Goal: Task Accomplishment & Management: Complete application form

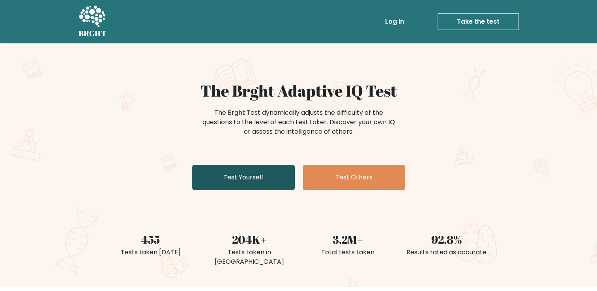
click at [223, 190] on link "Test Yourself" at bounding box center [243, 177] width 103 height 25
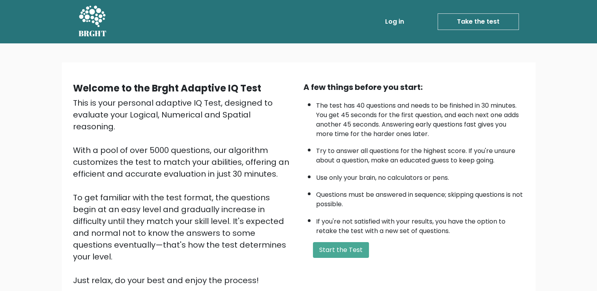
scroll to position [70, 0]
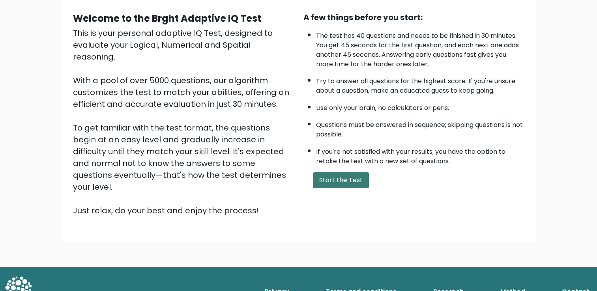
click at [322, 180] on button "Start the Test" at bounding box center [341, 181] width 56 height 16
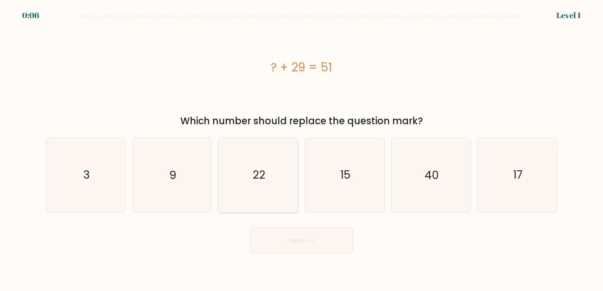
click at [287, 164] on icon "22" at bounding box center [259, 175] width 74 height 74
click at [302, 150] on input "c. 22" at bounding box center [302, 148] width 0 height 4
radio input "true"
click at [302, 244] on button "Next" at bounding box center [301, 240] width 103 height 25
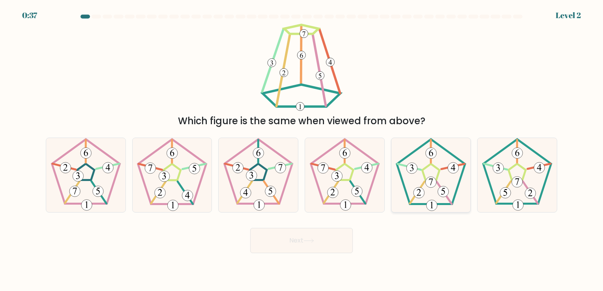
click at [439, 198] on icon at bounding box center [431, 175] width 74 height 74
click at [302, 150] on input "e." at bounding box center [302, 148] width 0 height 4
radio input "true"
click at [338, 242] on button "Next" at bounding box center [301, 240] width 103 height 25
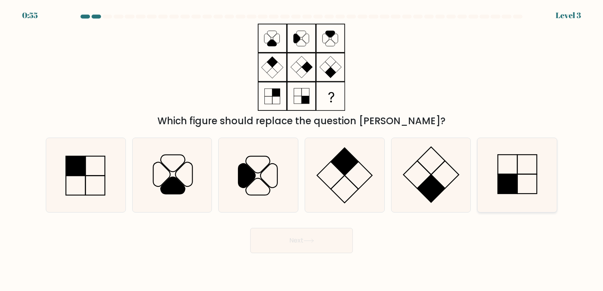
click at [505, 171] on icon at bounding box center [518, 175] width 74 height 74
click at [302, 150] on input "f." at bounding box center [302, 148] width 0 height 4
radio input "true"
click at [279, 245] on button "Next" at bounding box center [301, 240] width 103 height 25
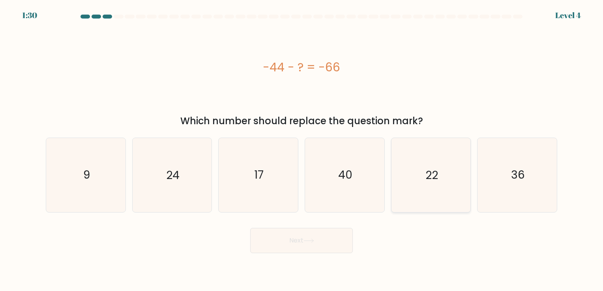
click at [456, 158] on icon "22" at bounding box center [431, 175] width 74 height 74
click at [302, 150] on input "e. 22" at bounding box center [302, 148] width 0 height 4
radio input "true"
click at [320, 248] on button "Next" at bounding box center [301, 240] width 103 height 25
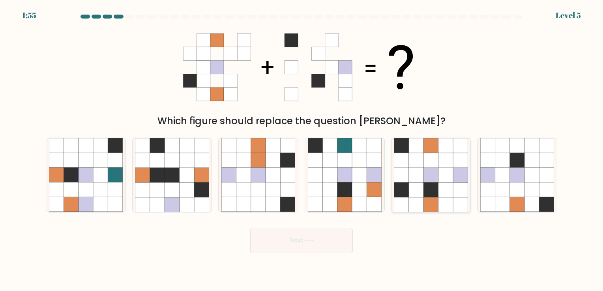
click at [464, 175] on icon at bounding box center [460, 175] width 15 height 15
click at [302, 150] on input "e." at bounding box center [302, 148] width 0 height 4
radio input "true"
click at [306, 236] on button "Next" at bounding box center [301, 240] width 103 height 25
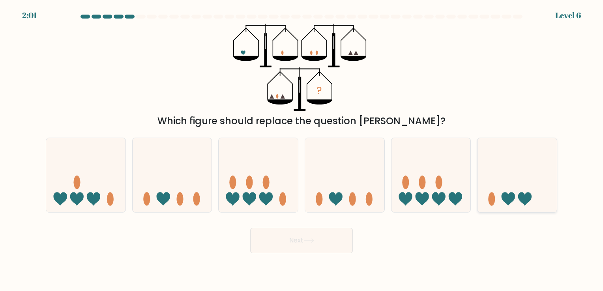
click at [498, 193] on icon at bounding box center [517, 176] width 79 height 66
click at [302, 150] on input "f." at bounding box center [302, 148] width 0 height 4
radio input "true"
click at [293, 247] on button "Next" at bounding box center [301, 240] width 103 height 25
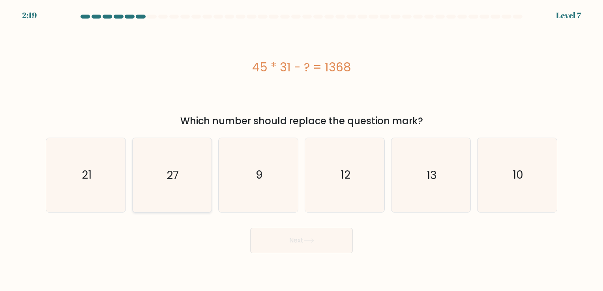
click at [158, 163] on icon "27" at bounding box center [172, 175] width 74 height 74
click at [302, 150] on input "b. 27" at bounding box center [302, 148] width 0 height 4
radio input "true"
click at [297, 244] on button "Next" at bounding box center [301, 240] width 103 height 25
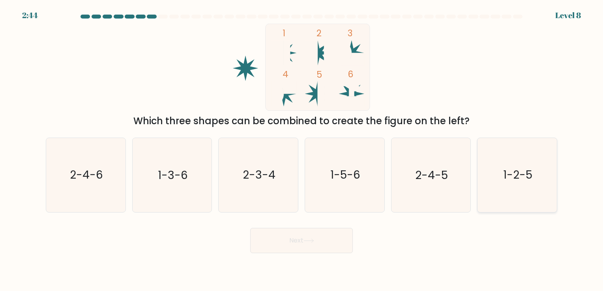
click at [525, 172] on text "1-2-5" at bounding box center [517, 175] width 29 height 15
click at [302, 150] on input "f. 1-2-5" at bounding box center [302, 148] width 0 height 4
radio input "true"
click at [328, 246] on button "Next" at bounding box center [301, 240] width 103 height 25
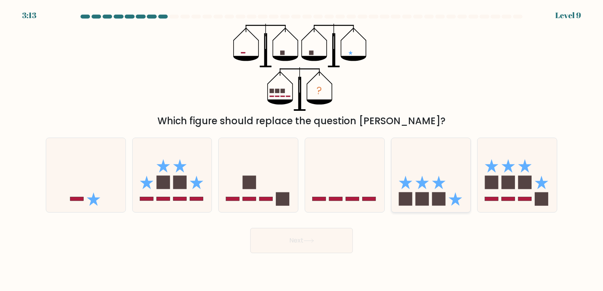
click at [435, 190] on icon at bounding box center [431, 176] width 79 height 66
click at [302, 150] on input "e." at bounding box center [302, 148] width 0 height 4
radio input "true"
click at [291, 240] on button "Next" at bounding box center [301, 240] width 103 height 25
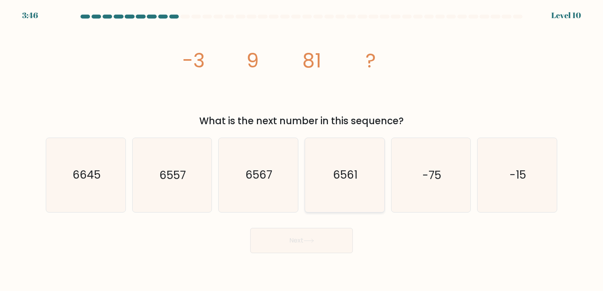
click at [354, 177] on text "6561" at bounding box center [345, 175] width 24 height 15
click at [302, 150] on input "d. 6561" at bounding box center [302, 148] width 0 height 4
radio input "true"
click at [304, 241] on button "Next" at bounding box center [301, 240] width 103 height 25
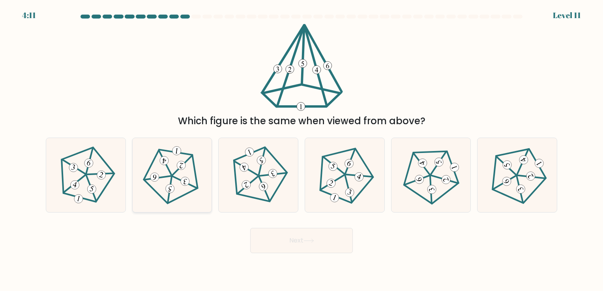
click at [141, 186] on div at bounding box center [172, 175] width 80 height 75
click at [302, 150] on input "b." at bounding box center [302, 148] width 0 height 4
radio input "true"
click at [312, 238] on button "Next" at bounding box center [301, 240] width 103 height 25
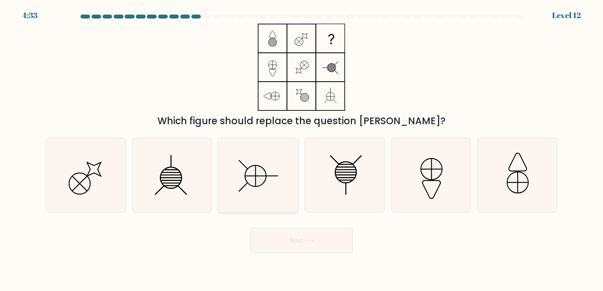
click at [242, 175] on icon at bounding box center [259, 175] width 74 height 74
click at [302, 150] on input "c." at bounding box center [302, 148] width 0 height 4
radio input "true"
click at [273, 253] on button "Next" at bounding box center [301, 240] width 103 height 25
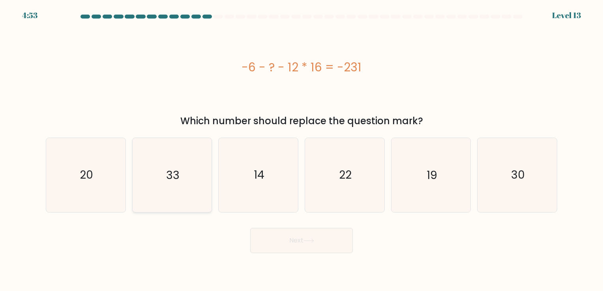
click at [136, 184] on icon "33" at bounding box center [172, 175] width 74 height 74
click at [302, 150] on input "b. 33" at bounding box center [302, 148] width 0 height 4
radio input "true"
click at [268, 245] on button "Next" at bounding box center [301, 240] width 103 height 25
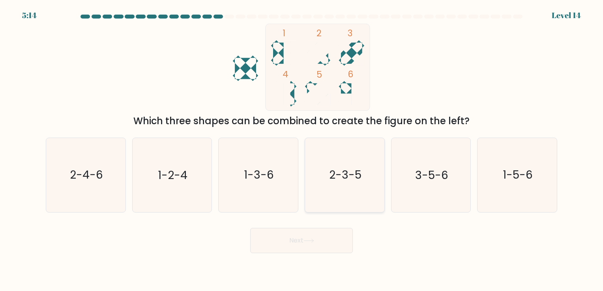
click at [330, 203] on icon "2-3-5" at bounding box center [345, 175] width 74 height 74
click at [302, 150] on input "d. 2-3-5" at bounding box center [302, 148] width 0 height 4
radio input "true"
click at [324, 244] on button "Next" at bounding box center [301, 240] width 103 height 25
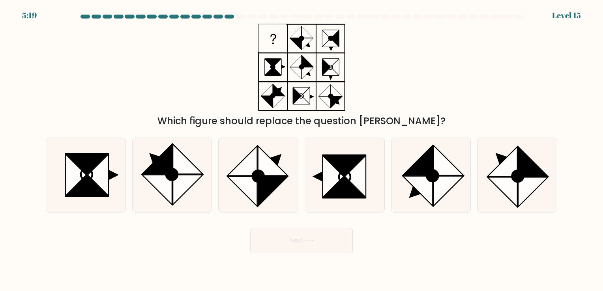
click at [299, 191] on div "c." at bounding box center [258, 175] width 86 height 75
click at [325, 194] on icon at bounding box center [333, 177] width 21 height 42
click at [302, 150] on input "d." at bounding box center [302, 148] width 0 height 4
radio input "true"
click at [322, 249] on button "Next" at bounding box center [301, 240] width 103 height 25
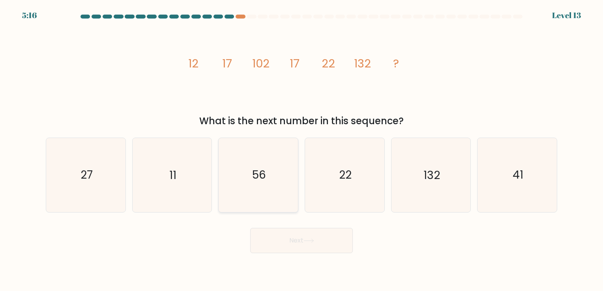
click at [268, 182] on icon "56" at bounding box center [259, 175] width 74 height 74
click at [302, 150] on input "c. 56" at bounding box center [302, 148] width 0 height 4
radio input "true"
click at [516, 175] on text "41" at bounding box center [518, 175] width 11 height 15
click at [302, 150] on input "f. 41" at bounding box center [302, 148] width 0 height 4
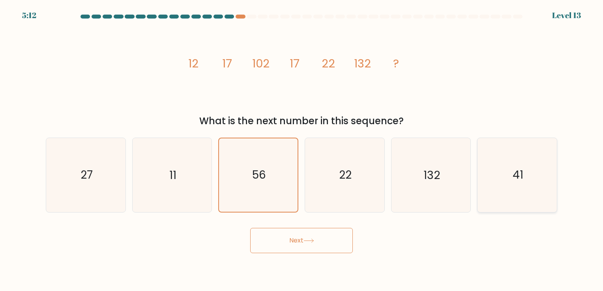
radio input "true"
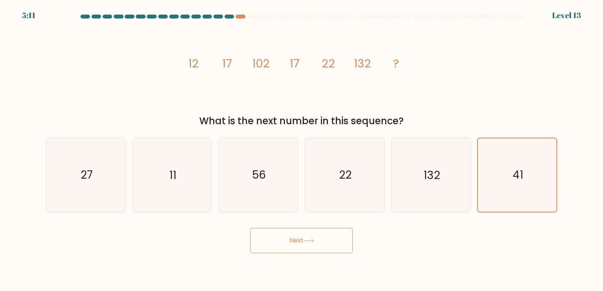
click at [299, 249] on button "Next" at bounding box center [301, 240] width 103 height 25
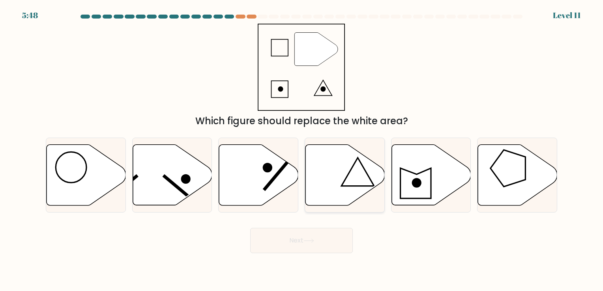
click at [348, 189] on icon at bounding box center [345, 175] width 79 height 61
click at [302, 150] on input "d." at bounding box center [302, 148] width 0 height 4
radio input "true"
click at [329, 248] on button "Next" at bounding box center [301, 240] width 103 height 25
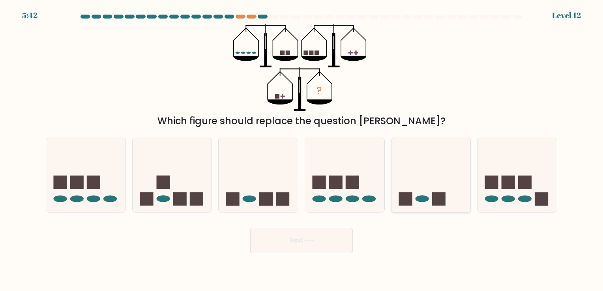
click at [446, 202] on icon at bounding box center [431, 176] width 79 height 66
click at [302, 150] on input "e." at bounding box center [302, 148] width 0 height 4
radio input "true"
click at [305, 251] on button "Next" at bounding box center [301, 240] width 103 height 25
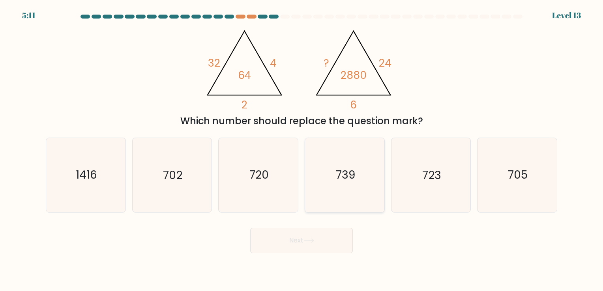
click at [362, 192] on icon "739" at bounding box center [345, 175] width 74 height 74
click at [302, 150] on input "d. 739" at bounding box center [302, 148] width 0 height 4
radio input "true"
click at [312, 242] on icon at bounding box center [309, 241] width 11 height 4
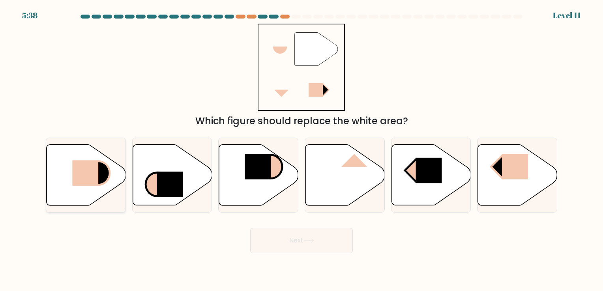
click at [88, 179] on rect at bounding box center [85, 173] width 26 height 26
click at [302, 150] on input "a." at bounding box center [302, 148] width 0 height 4
radio input "true"
click at [291, 253] on button "Next" at bounding box center [301, 240] width 103 height 25
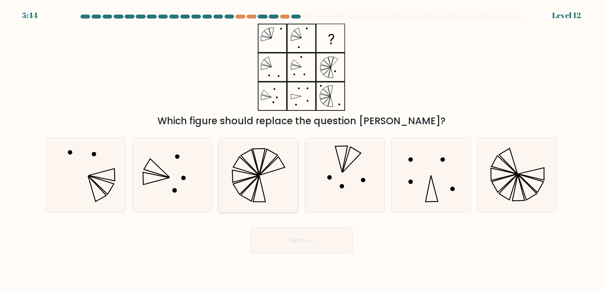
click at [248, 178] on icon at bounding box center [246, 177] width 26 height 12
click at [302, 150] on input "c." at bounding box center [302, 148] width 0 height 4
radio input "true"
click at [302, 247] on button "Next" at bounding box center [301, 240] width 103 height 25
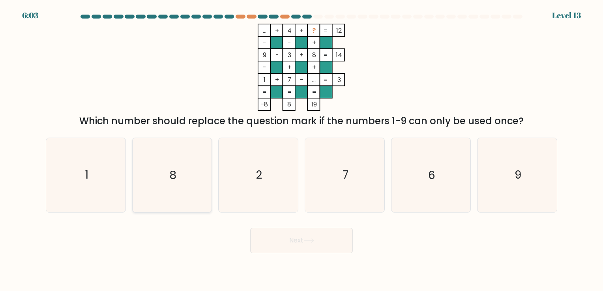
click at [196, 193] on icon "8" at bounding box center [172, 175] width 74 height 74
click at [302, 150] on input "b. 8" at bounding box center [302, 148] width 0 height 4
radio input "true"
click at [271, 254] on body "6:02 Level 13" at bounding box center [301, 145] width 603 height 291
click at [295, 239] on button "Next" at bounding box center [301, 240] width 103 height 25
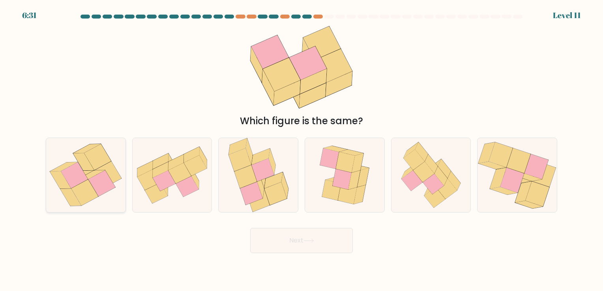
click at [101, 182] on icon at bounding box center [101, 184] width 27 height 26
click at [302, 150] on input "a." at bounding box center [302, 148] width 0 height 4
radio input "true"
click at [294, 244] on button "Next" at bounding box center [301, 240] width 103 height 25
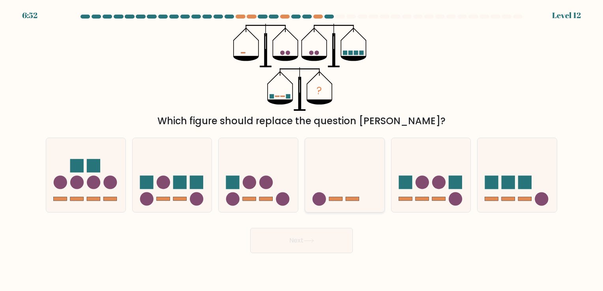
click at [344, 151] on icon at bounding box center [344, 176] width 79 height 66
click at [302, 150] on input "d." at bounding box center [302, 148] width 0 height 4
radio input "true"
click at [302, 253] on button "Next" at bounding box center [301, 240] width 103 height 25
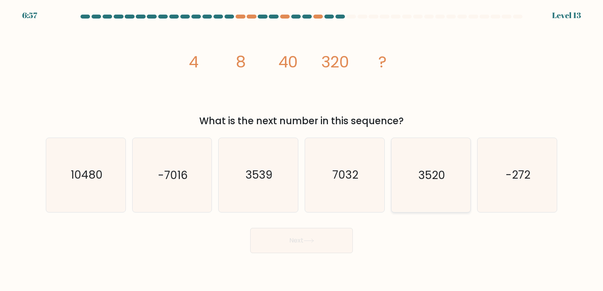
click at [453, 174] on icon "3520" at bounding box center [431, 175] width 74 height 74
click at [302, 150] on input "e. 3520" at bounding box center [302, 148] width 0 height 4
radio input "true"
click at [331, 239] on button "Next" at bounding box center [301, 240] width 103 height 25
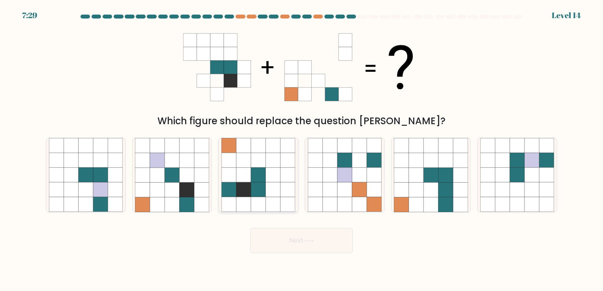
click at [269, 186] on icon at bounding box center [273, 190] width 15 height 15
click at [302, 150] on input "c." at bounding box center [302, 148] width 0 height 4
radio input "true"
click at [332, 246] on button "Next" at bounding box center [301, 240] width 103 height 25
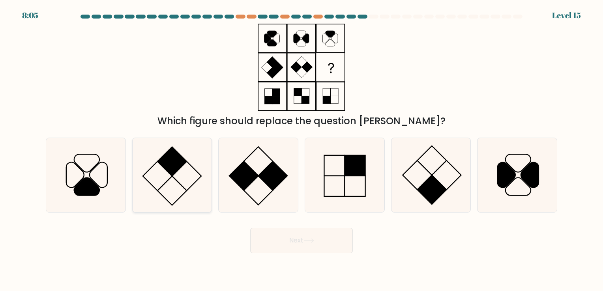
click at [155, 167] on icon at bounding box center [172, 175] width 74 height 74
click at [302, 150] on input "b." at bounding box center [302, 148] width 0 height 4
radio input "true"
click at [419, 186] on icon at bounding box center [431, 175] width 74 height 74
click at [302, 150] on input "e." at bounding box center [302, 148] width 0 height 4
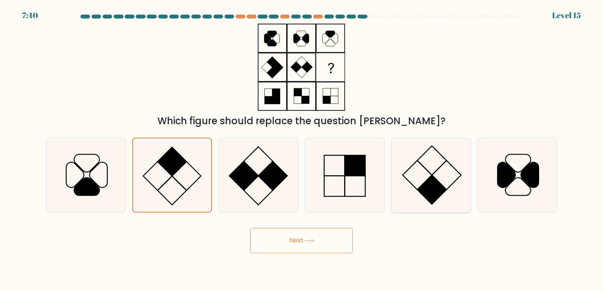
radio input "true"
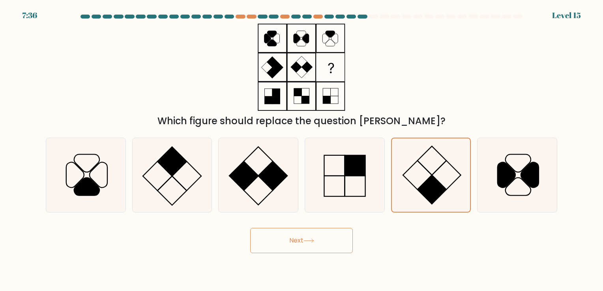
click at [301, 249] on button "Next" at bounding box center [301, 240] width 103 height 25
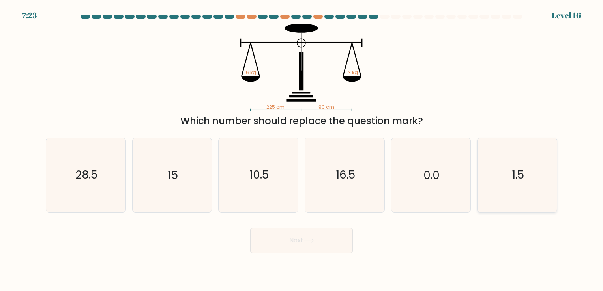
click at [542, 172] on icon "1.5" at bounding box center [518, 175] width 74 height 74
click at [302, 150] on input "f. 1.5" at bounding box center [302, 148] width 0 height 4
radio input "true"
click at [333, 247] on button "Next" at bounding box center [301, 240] width 103 height 25
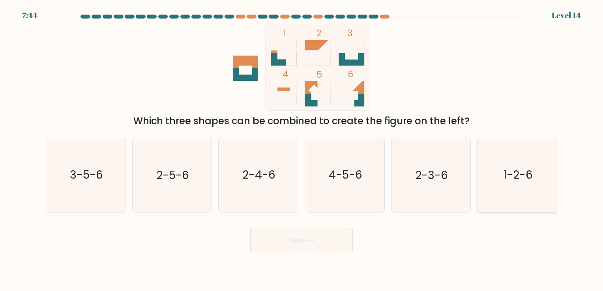
click at [512, 190] on icon "1-2-6" at bounding box center [518, 175] width 74 height 74
click at [302, 150] on input "f. 1-2-6" at bounding box center [302, 148] width 0 height 4
radio input "true"
click at [327, 245] on button "Next" at bounding box center [301, 240] width 103 height 25
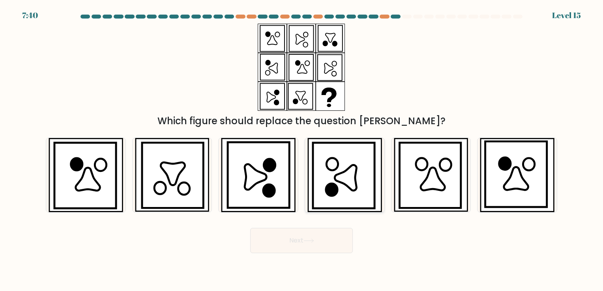
click at [349, 201] on icon at bounding box center [344, 176] width 62 height 66
click at [302, 150] on input "d." at bounding box center [302, 148] width 0 height 4
radio input "true"
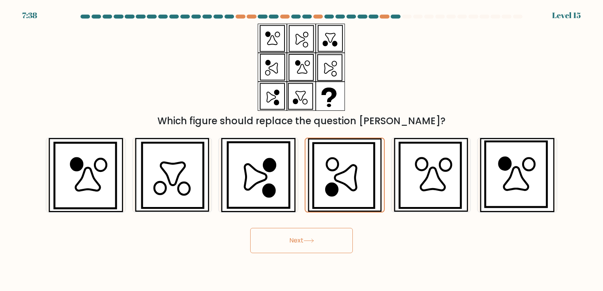
click at [290, 242] on button "Next" at bounding box center [301, 240] width 103 height 25
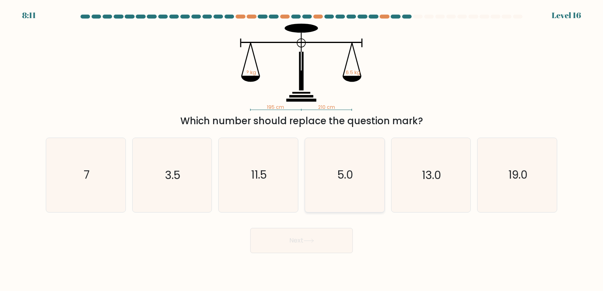
click at [337, 211] on icon "5.0" at bounding box center [345, 175] width 74 height 74
click at [302, 150] on input "d. 5.0" at bounding box center [302, 148] width 0 height 4
radio input "true"
click at [308, 231] on button "Next" at bounding box center [301, 240] width 103 height 25
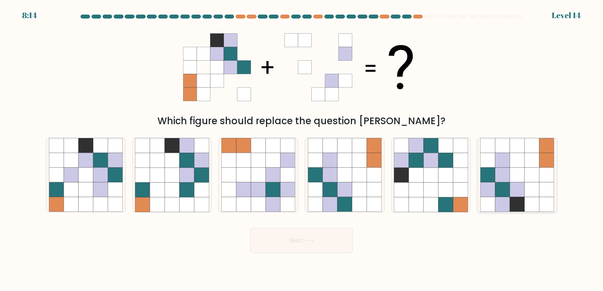
click at [536, 186] on icon at bounding box center [532, 190] width 15 height 15
click at [302, 150] on input "f." at bounding box center [302, 148] width 0 height 4
radio input "true"
click at [347, 249] on button "Next" at bounding box center [301, 240] width 103 height 25
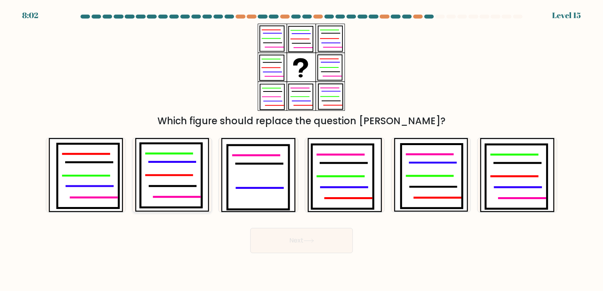
click at [174, 157] on icon at bounding box center [172, 176] width 62 height 64
click at [302, 150] on input "b." at bounding box center [302, 148] width 0 height 4
radio input "true"
click at [492, 177] on icon at bounding box center [515, 177] width 46 height 0
click at [302, 150] on input "f." at bounding box center [302, 148] width 0 height 4
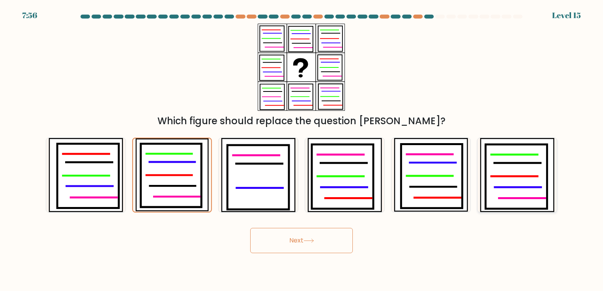
radio input "true"
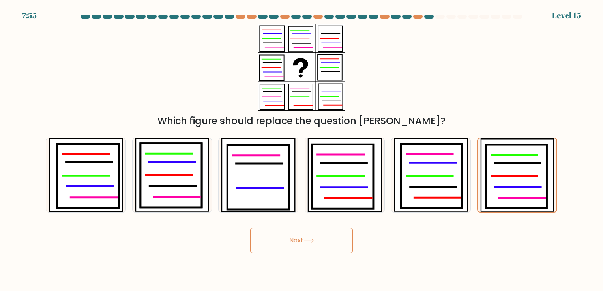
click at [305, 231] on button "Next" at bounding box center [301, 240] width 103 height 25
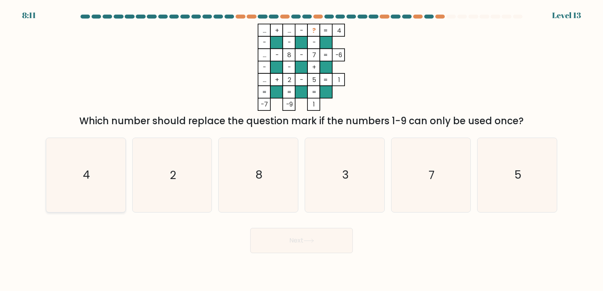
click at [90, 179] on icon "4" at bounding box center [86, 175] width 74 height 74
click at [302, 150] on input "a. 4" at bounding box center [302, 148] width 0 height 4
radio input "true"
click at [263, 242] on button "Next" at bounding box center [301, 240] width 103 height 25
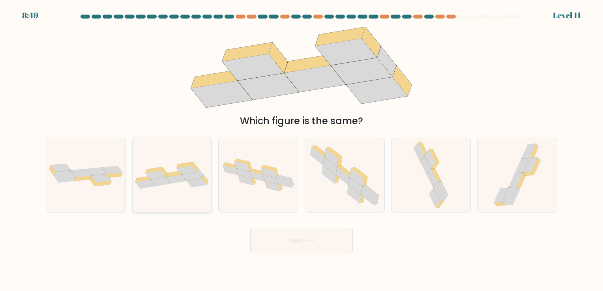
click at [185, 192] on div at bounding box center [172, 175] width 80 height 75
click at [302, 150] on input "b." at bounding box center [302, 148] width 0 height 4
radio input "true"
click at [284, 255] on body "8:48 Level 11" at bounding box center [301, 145] width 603 height 291
click at [289, 249] on button "Next" at bounding box center [301, 240] width 103 height 25
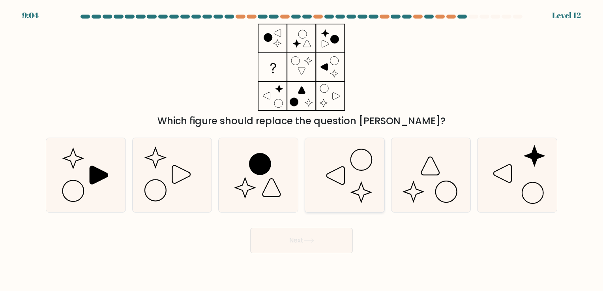
click at [354, 166] on icon at bounding box center [345, 175] width 74 height 74
click at [302, 150] on input "d." at bounding box center [302, 148] width 0 height 4
radio input "true"
click at [430, 165] on icon at bounding box center [431, 175] width 74 height 74
click at [302, 150] on input "e." at bounding box center [302, 148] width 0 height 4
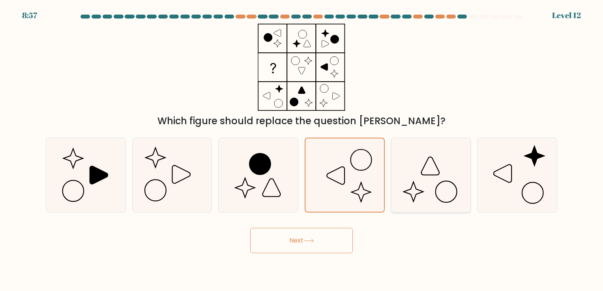
radio input "true"
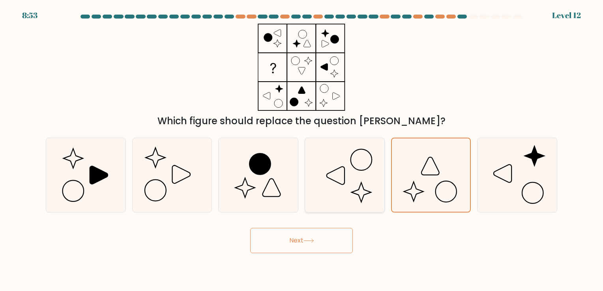
click at [354, 152] on icon at bounding box center [361, 160] width 21 height 21
click at [302, 150] on input "d." at bounding box center [302, 148] width 0 height 4
radio input "true"
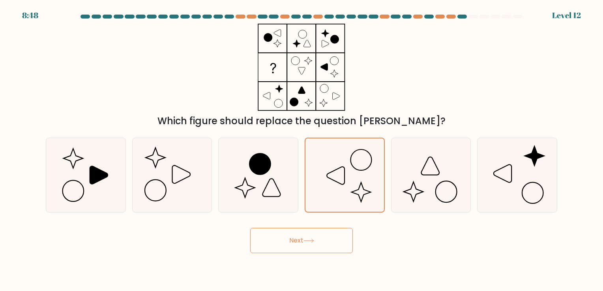
click at [278, 241] on button "Next" at bounding box center [301, 240] width 103 height 25
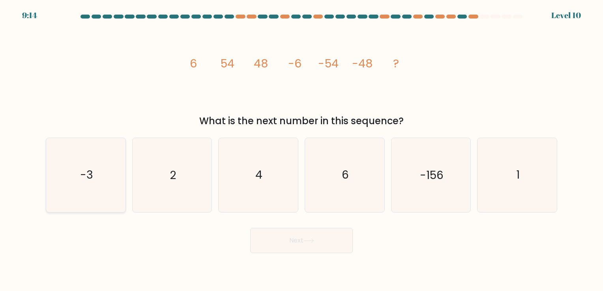
click at [81, 180] on text "-3" at bounding box center [86, 175] width 13 height 15
click at [302, 150] on input "a. -3" at bounding box center [302, 148] width 0 height 4
radio input "true"
click at [300, 244] on button "Next" at bounding box center [301, 240] width 103 height 25
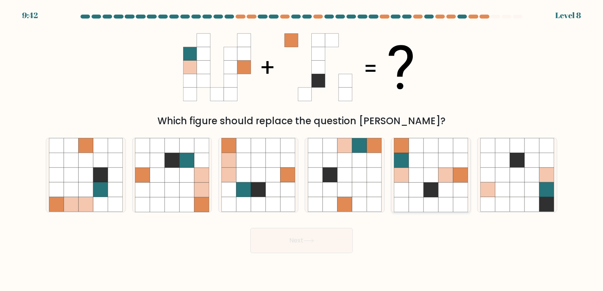
click at [421, 175] on icon at bounding box center [416, 175] width 15 height 15
click at [302, 150] on input "e." at bounding box center [302, 148] width 0 height 4
radio input "true"
click at [310, 239] on icon at bounding box center [309, 241] width 11 height 4
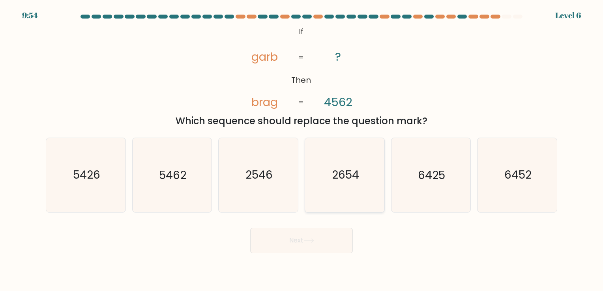
click at [353, 178] on text "2654" at bounding box center [345, 175] width 27 height 15
click at [302, 150] on input "d. 2654" at bounding box center [302, 148] width 0 height 4
radio input "true"
click at [303, 237] on button "Next" at bounding box center [301, 240] width 103 height 25
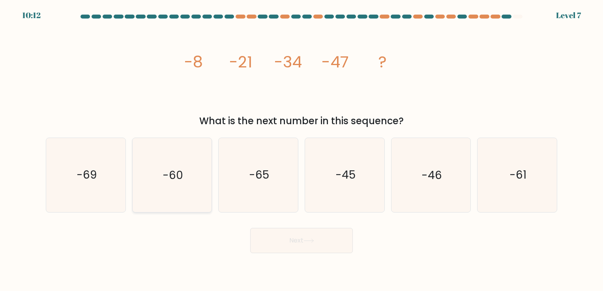
click at [160, 197] on icon "-60" at bounding box center [172, 175] width 74 height 74
click at [302, 150] on input "b. -60" at bounding box center [302, 148] width 0 height 4
radio input "true"
click at [289, 237] on button "Next" at bounding box center [301, 240] width 103 height 25
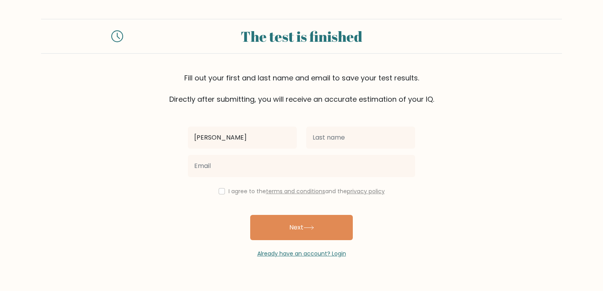
type input "[PERSON_NAME]"
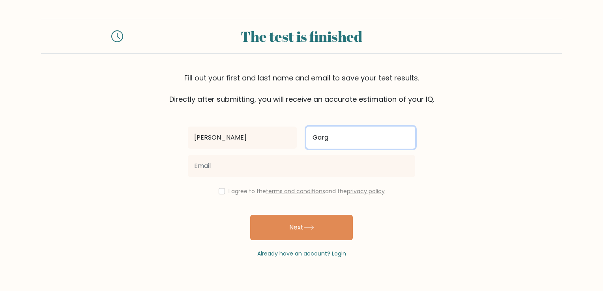
type input "Garganza"
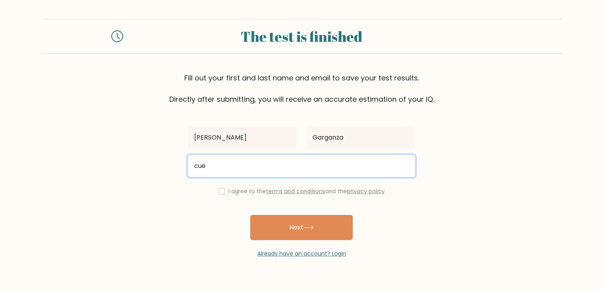
type input "cuengarganza@gmail.com"
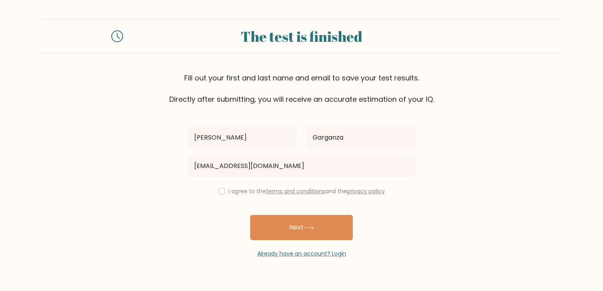
click at [215, 192] on div "I agree to the terms and conditions and the privacy policy" at bounding box center [301, 191] width 237 height 9
click at [221, 191] on input "checkbox" at bounding box center [222, 191] width 6 height 6
checkbox input "true"
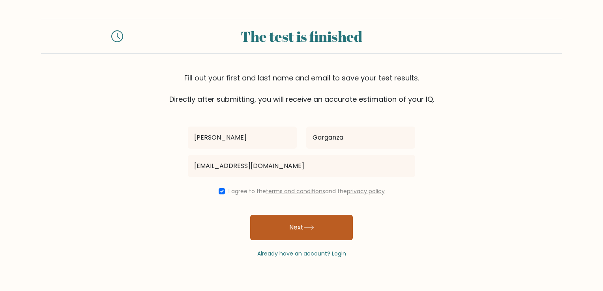
click at [298, 227] on button "Next" at bounding box center [301, 227] width 103 height 25
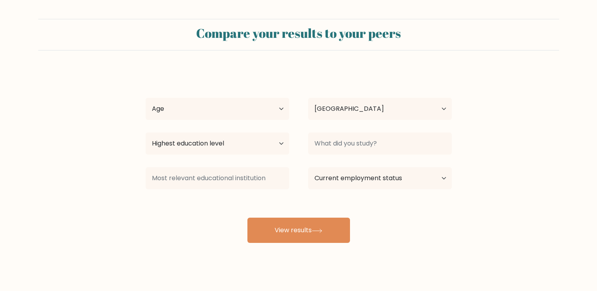
select select "PH"
click at [225, 116] on select "Age Under 18 years old 18-24 years old 25-34 years old 35-44 years old 45-54 ye…" at bounding box center [218, 109] width 144 height 22
select select "25_34"
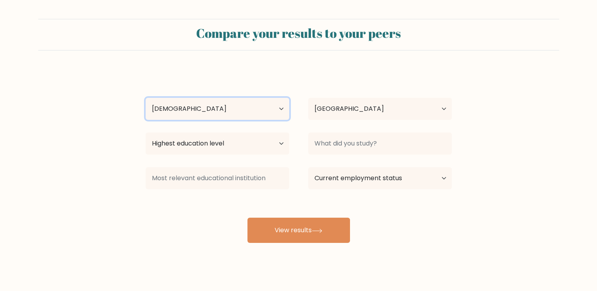
click at [146, 98] on select "Age Under 18 years old 18-24 years old 25-34 years old 35-44 years old 45-54 ye…" at bounding box center [218, 109] width 144 height 22
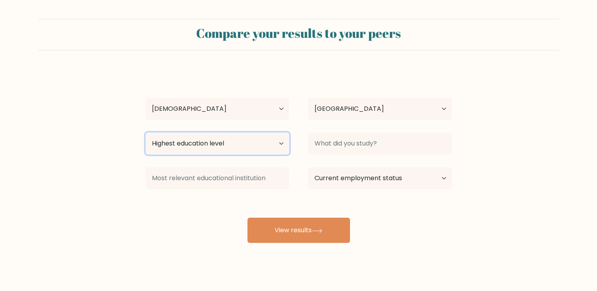
click at [232, 151] on select "Highest education level No schooling Primary Lower Secondary Upper Secondary Oc…" at bounding box center [218, 144] width 144 height 22
select select "bachelors_degree"
click at [146, 133] on select "Highest education level No schooling Primary Lower Secondary Upper Secondary Oc…" at bounding box center [218, 144] width 144 height 22
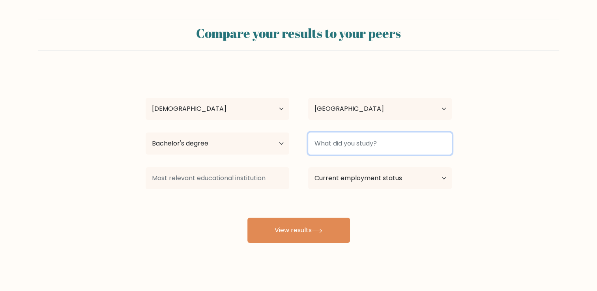
click at [353, 137] on input at bounding box center [380, 144] width 144 height 22
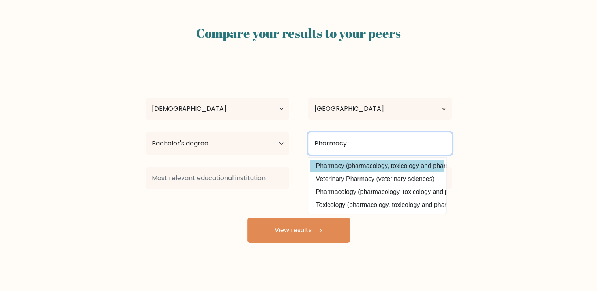
type input "Pharmacy"
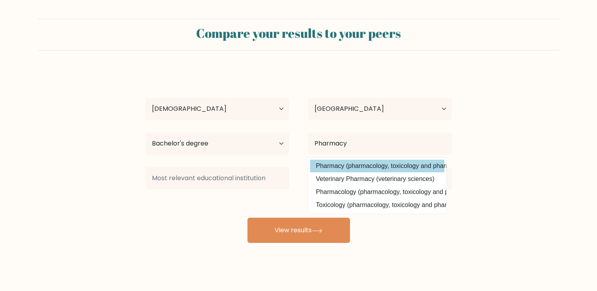
click at [362, 164] on option "Pharmacy (pharmacology, toxicology and pharmacy)" at bounding box center [377, 166] width 134 height 13
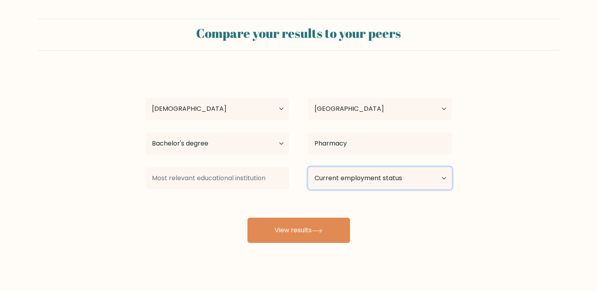
click at [321, 179] on select "Current employment status Employed Student Retired Other / prefer not to answer" at bounding box center [380, 178] width 144 height 22
select select "other"
click at [308, 167] on select "Current employment status Employed Student Retired Other / prefer not to answer" at bounding box center [380, 178] width 144 height 22
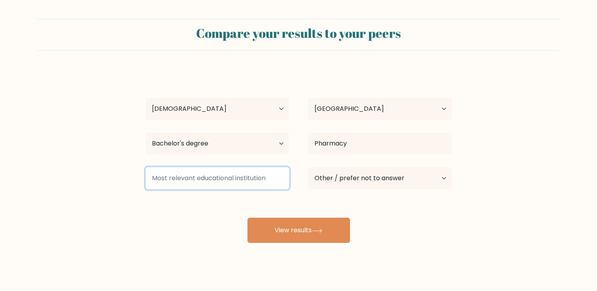
click at [238, 178] on input at bounding box center [218, 178] width 144 height 22
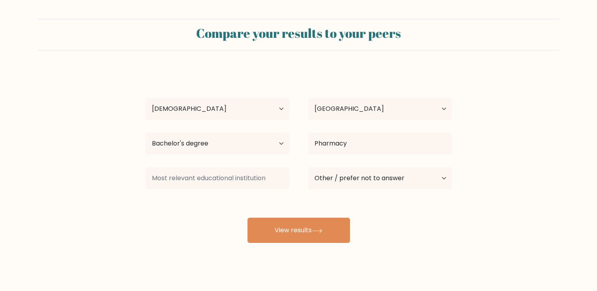
click at [210, 223] on div "Cuen Navere Garganza Age Under 18 years old 18-24 years old 25-34 years old 35-…" at bounding box center [299, 156] width 316 height 174
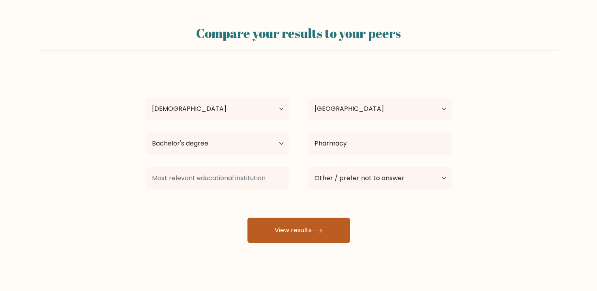
click at [275, 239] on button "View results" at bounding box center [299, 230] width 103 height 25
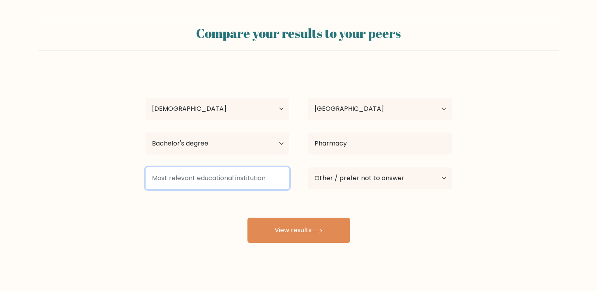
click at [234, 178] on input at bounding box center [218, 178] width 144 height 22
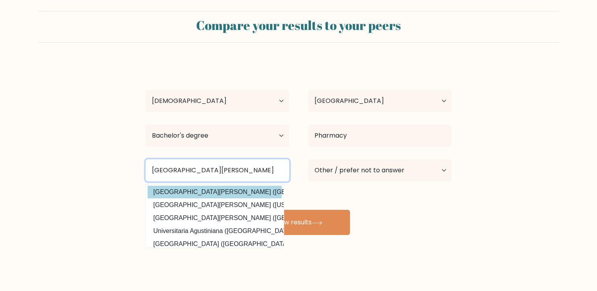
scroll to position [0, 0]
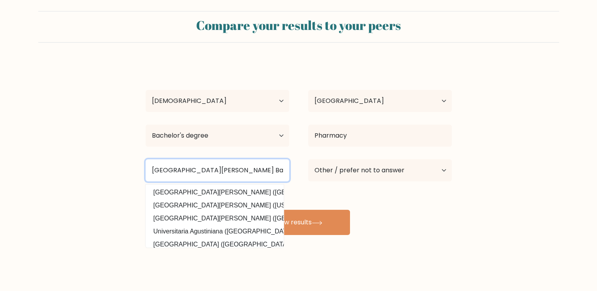
type input "Colegio San Agustin Bacolod"
click at [248, 210] on button "View results" at bounding box center [299, 222] width 103 height 25
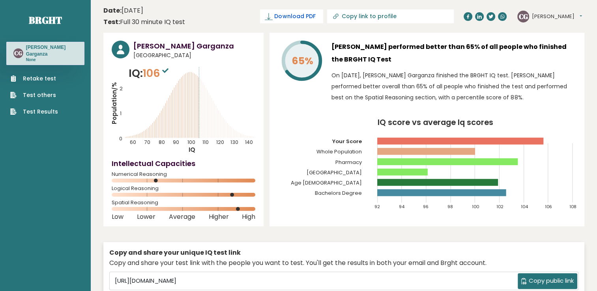
click at [315, 19] on span "Download PDF" at bounding box center [294, 16] width 41 height 8
click at [382, 13] on input "Copy link to profile" at bounding box center [395, 16] width 107 height 6
type input "https://brght.org/profile/cuen-navere-garganza/?utm_source=share&utm_medium=cop…"
click at [242, 86] on icon "Population/% IQ 0 1 2 60 70 80 90 100 110 120 130 140" at bounding box center [184, 110] width 144 height 89
click at [150, 45] on h3 "Cuen Navere Garganza" at bounding box center [194, 46] width 122 height 11
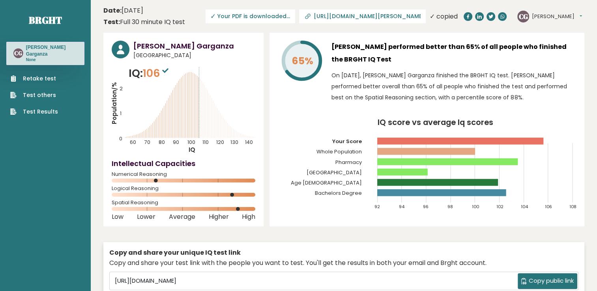
click at [243, 71] on icon "Population/% IQ 0 1 2 60 70 80 90 100 110 120 130 140" at bounding box center [184, 110] width 144 height 89
click at [282, 18] on span "✓ Your PDF is downloaded..." at bounding box center [251, 16] width 90 height 14
click at [16, 114] on icon at bounding box center [13, 112] width 6 height 6
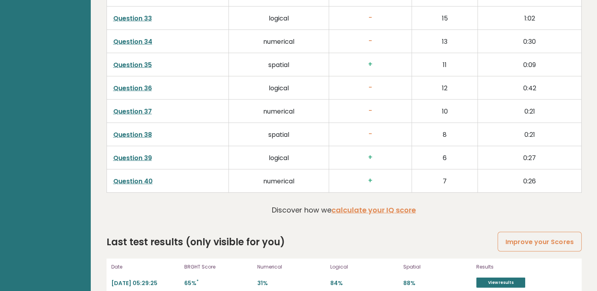
scroll to position [2025, 0]
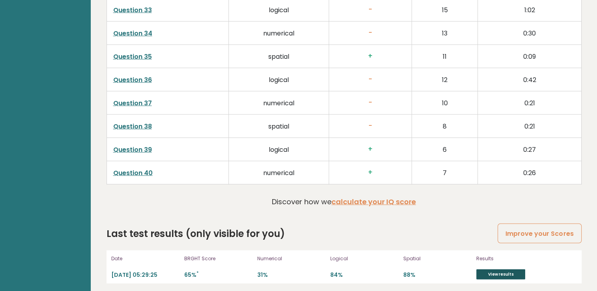
click at [501, 270] on link "View results" at bounding box center [501, 275] width 49 height 10
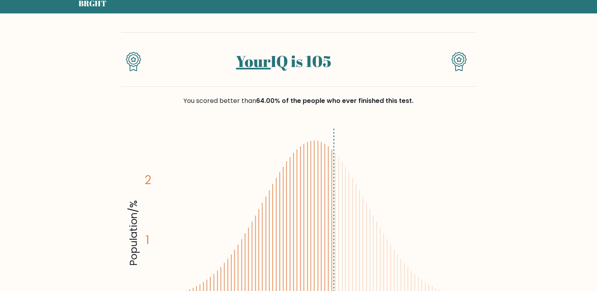
scroll to position [32, 0]
